Goal: Task Accomplishment & Management: Use online tool/utility

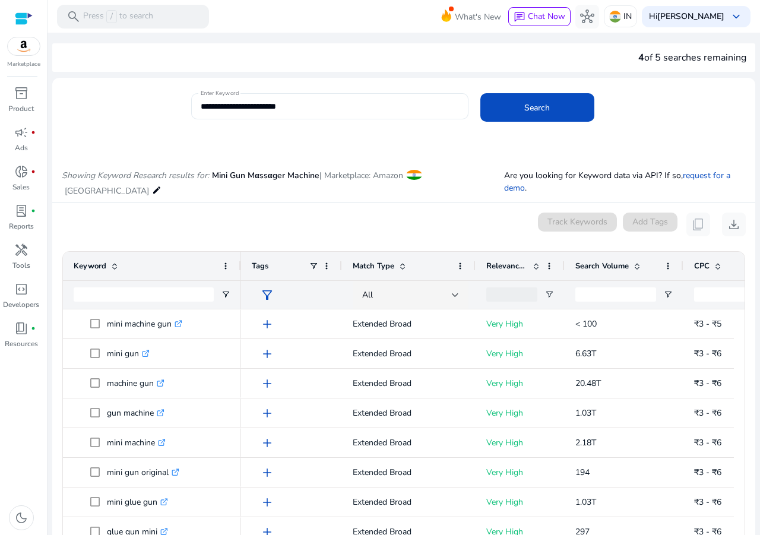
drag, startPoint x: 351, startPoint y: 93, endPoint x: 213, endPoint y: 105, distance: 138.9
click at [207, 105] on mat-card "**********" at bounding box center [403, 113] width 703 height 58
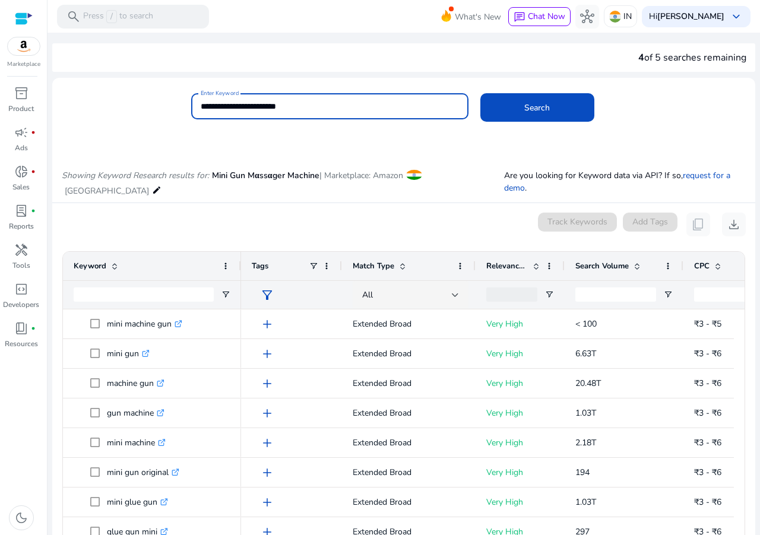
drag, startPoint x: 309, startPoint y: 106, endPoint x: 153, endPoint y: 111, distance: 156.2
click at [153, 111] on div "**********" at bounding box center [398, 112] width 693 height 39
paste input
type input "**********"
click at [480, 93] on button "Search" at bounding box center [537, 107] width 114 height 28
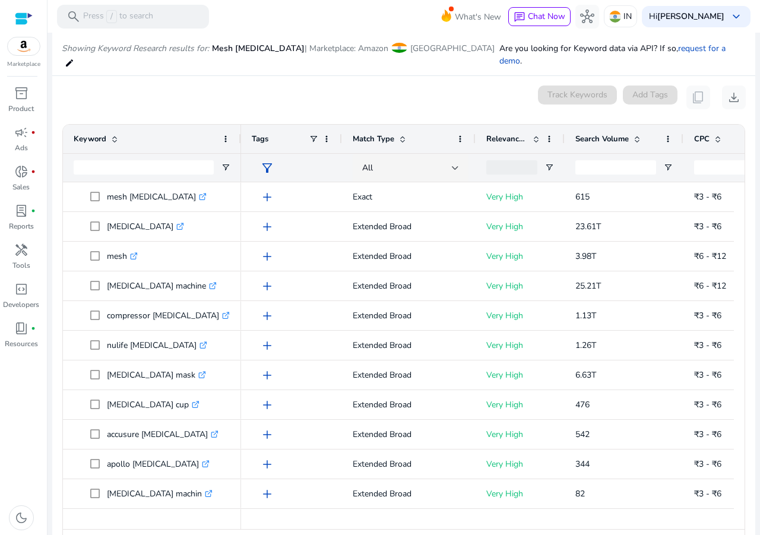
scroll to position [141, 0]
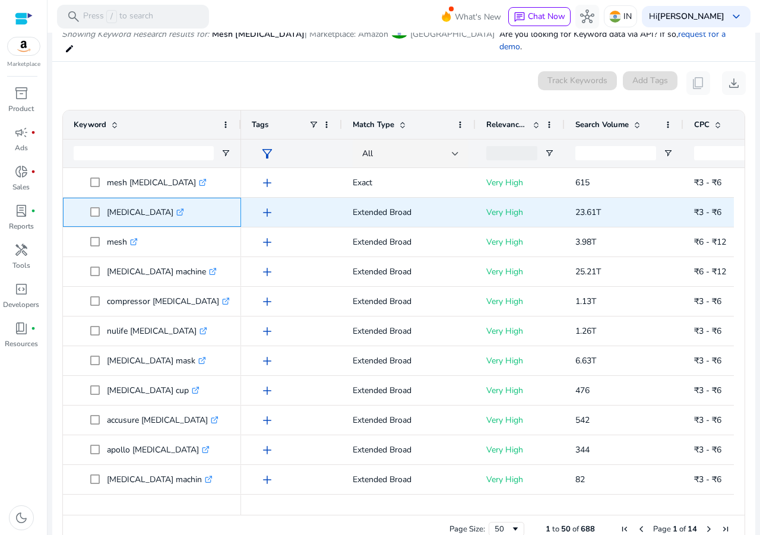
drag, startPoint x: 141, startPoint y: 199, endPoint x: 99, endPoint y: 206, distance: 43.2
click at [99, 206] on span "[MEDICAL_DATA] .st0{fill:#2c8af8}" at bounding box center [160, 212] width 140 height 24
copy span "[MEDICAL_DATA]"
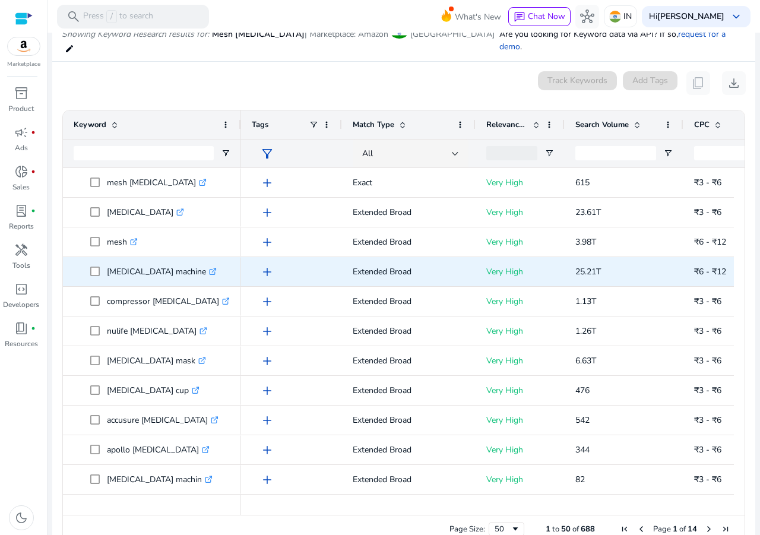
click at [175, 261] on p "[MEDICAL_DATA] machine .st0{fill:#2c8af8}" at bounding box center [162, 271] width 110 height 24
drag, startPoint x: 175, startPoint y: 256, endPoint x: 104, endPoint y: 258, distance: 70.6
click at [104, 259] on span "[MEDICAL_DATA] machine .st0{fill:#2c8af8}" at bounding box center [160, 271] width 140 height 24
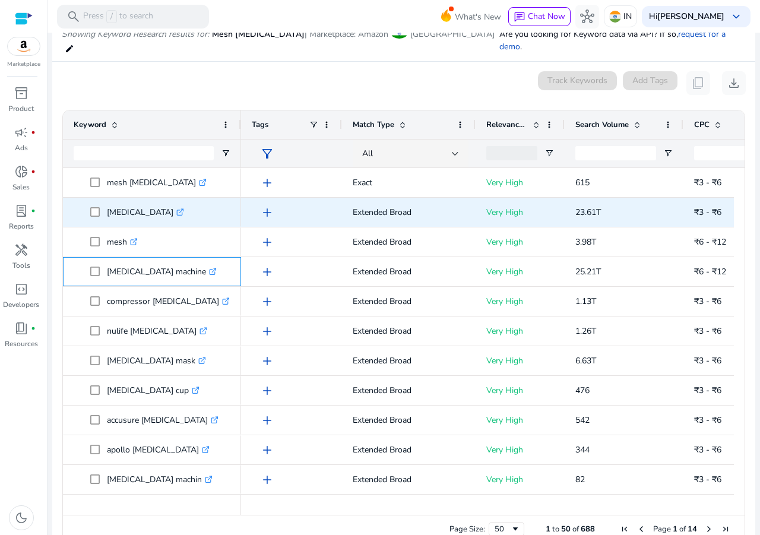
copy span "[MEDICAL_DATA] machine"
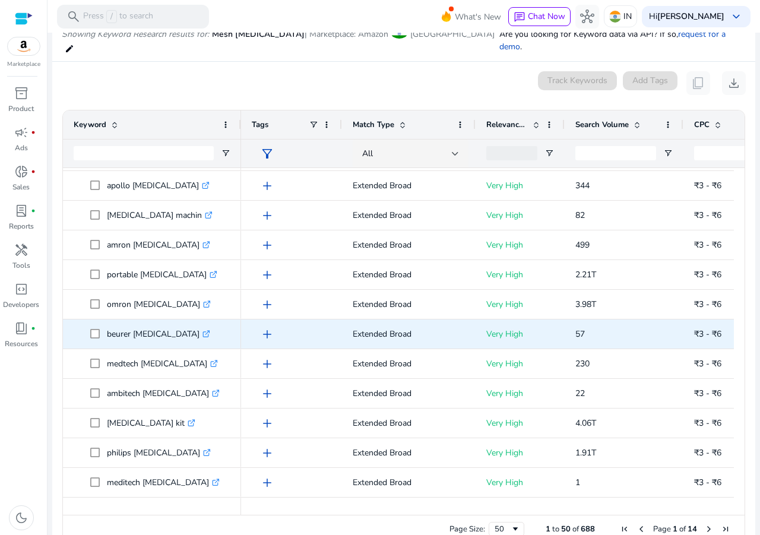
scroll to position [277, 0]
